Goal: Obtain resource: Obtain resource

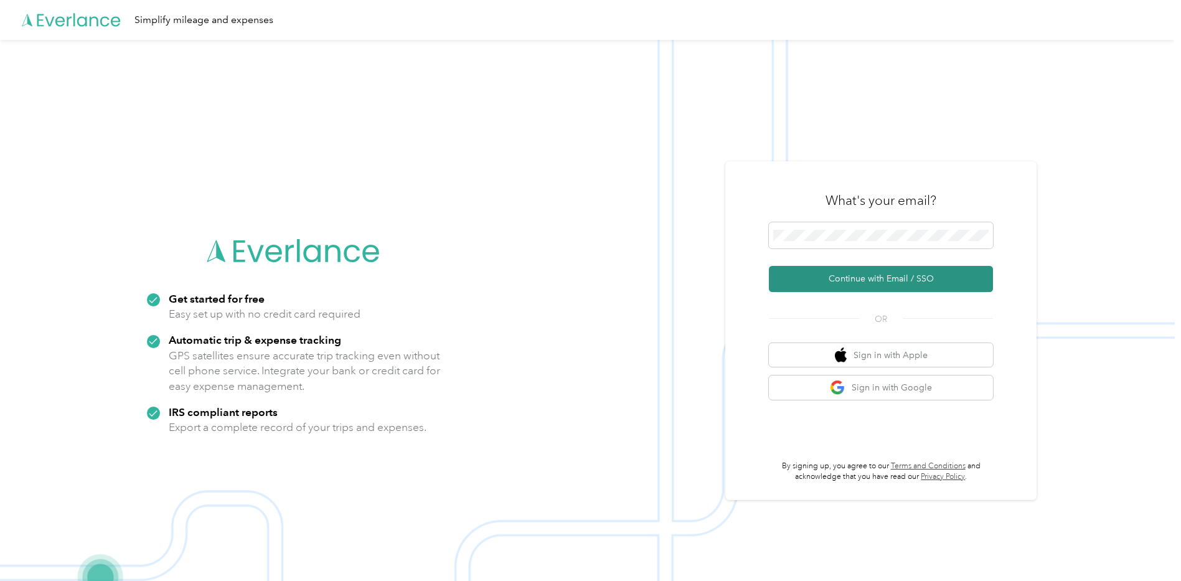
click at [871, 279] on button "Continue with Email / SSO" at bounding box center [881, 279] width 224 height 26
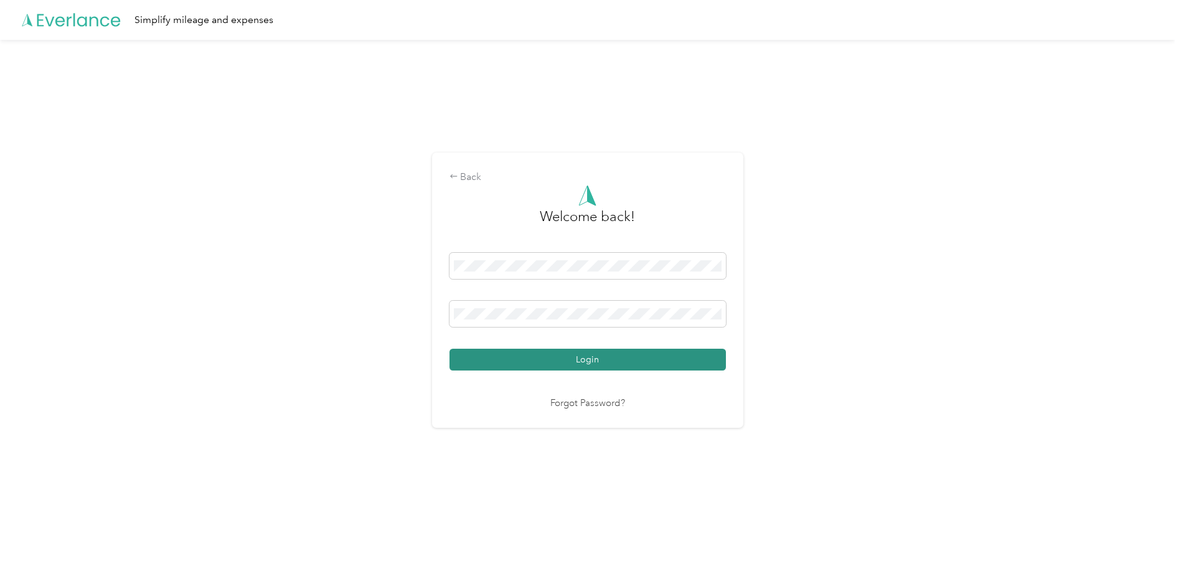
click at [606, 368] on button "Login" at bounding box center [587, 360] width 276 height 22
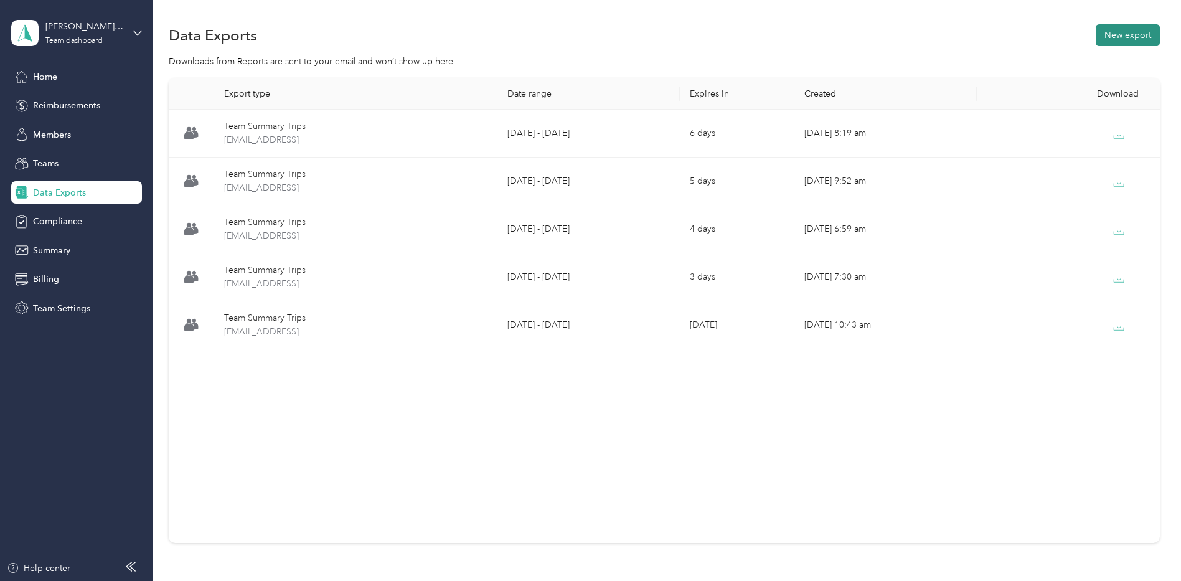
click at [1105, 29] on button "New export" at bounding box center [1127, 35] width 64 height 22
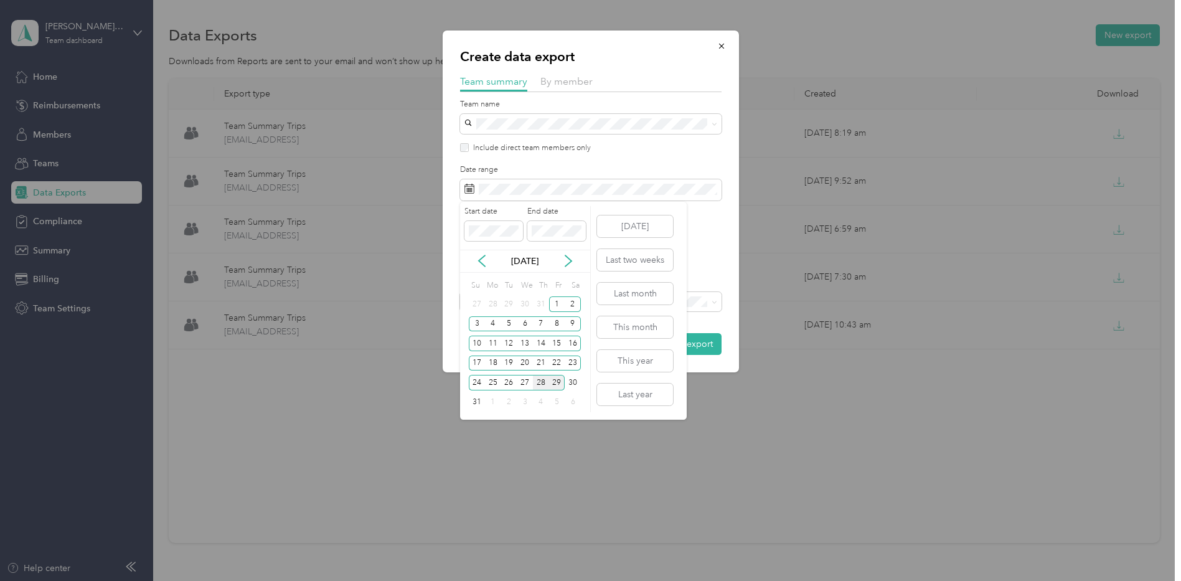
click at [540, 378] on div "28" at bounding box center [541, 383] width 16 height 16
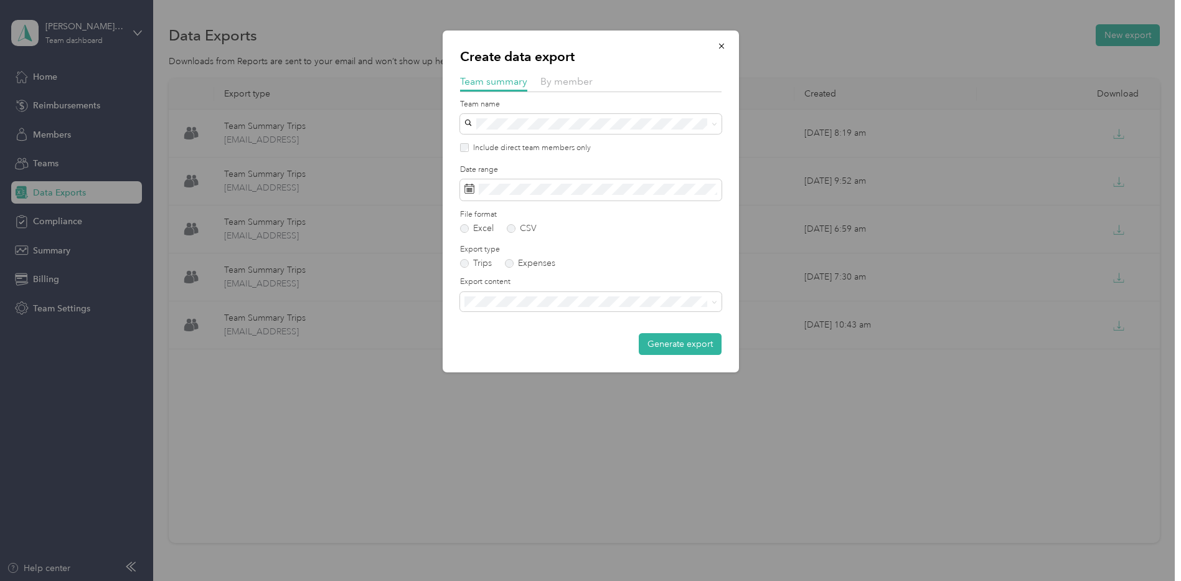
click at [705, 350] on li "Summary and full trips list" at bounding box center [590, 344] width 261 height 22
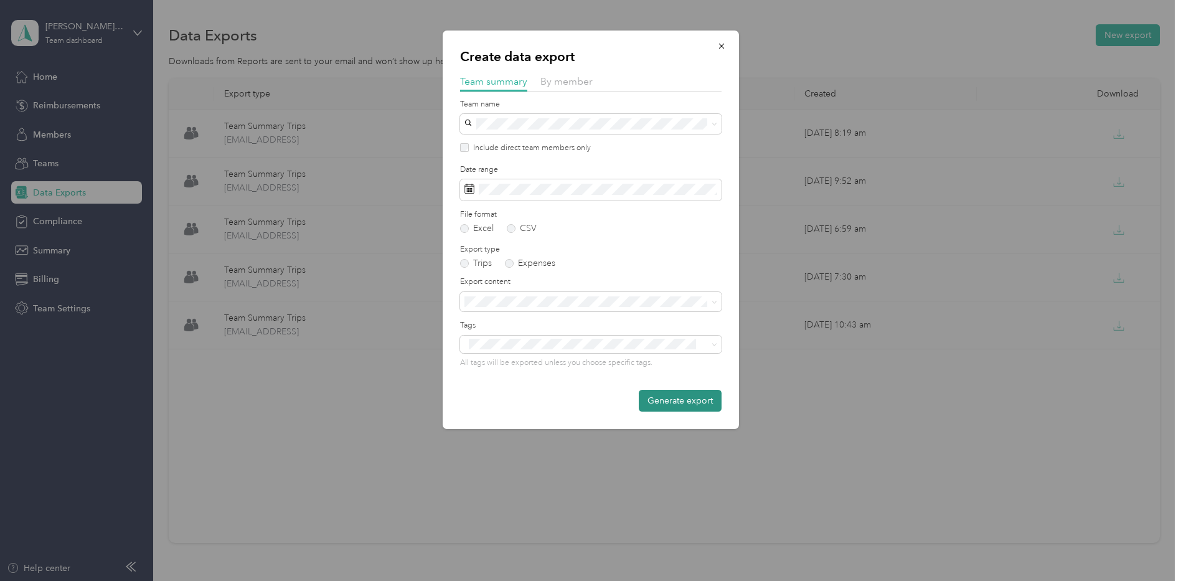
click at [690, 398] on button "Generate export" at bounding box center [680, 401] width 83 height 22
